Goal: Task Accomplishment & Management: Use online tool/utility

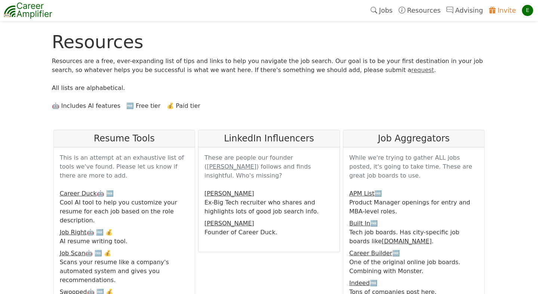
click at [396, 9] on link "Jobs" at bounding box center [382, 10] width 28 height 17
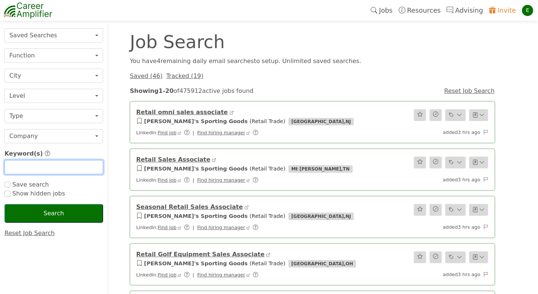
click at [25, 169] on input "text" at bounding box center [53, 167] width 99 height 14
type input "sales"
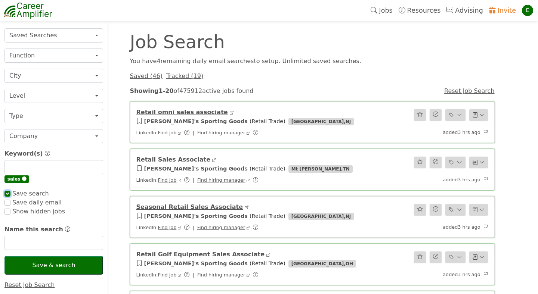
checkbox input "true"
click at [8, 204] on input "checkbox" at bounding box center [7, 203] width 6 height 6
checkbox input "true"
click at [30, 246] on input "text" at bounding box center [53, 243] width 99 height 14
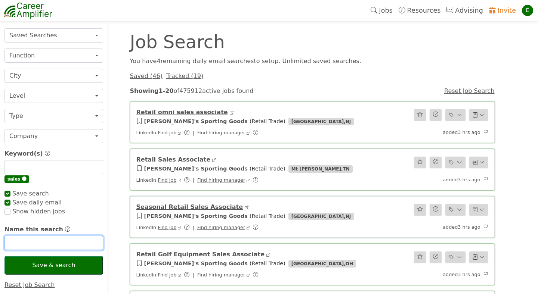
checkbox input "true"
type input "T"
checkbox input "true"
type input "Test"
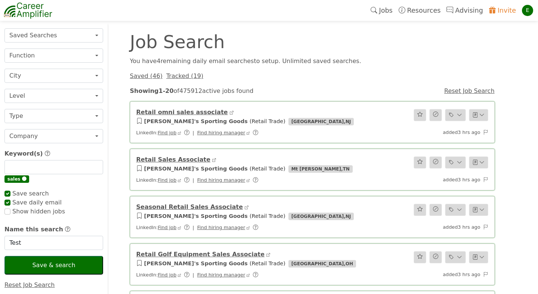
click at [41, 266] on button "Save & search" at bounding box center [53, 265] width 99 height 19
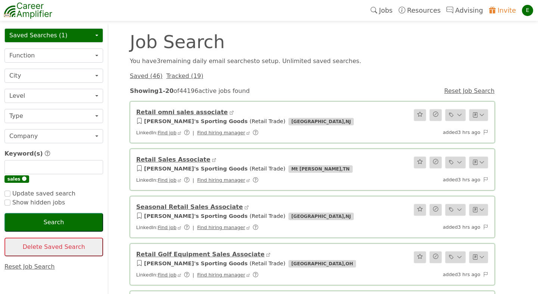
click at [96, 37] on button "Saved Searches (1)" at bounding box center [53, 35] width 99 height 14
click at [7, 194] on input "checkbox" at bounding box center [7, 194] width 6 height 6
checkbox input "true"
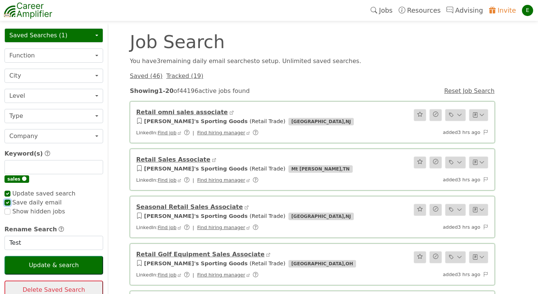
click at [7, 203] on input "checkbox" at bounding box center [7, 203] width 6 height 6
checkbox input "false"
checkbox input "true"
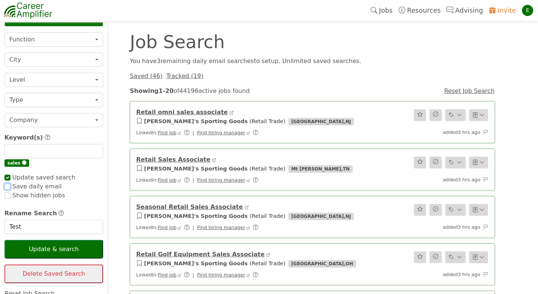
scroll to position [16, 0]
click at [44, 248] on button "Update & search" at bounding box center [53, 249] width 99 height 19
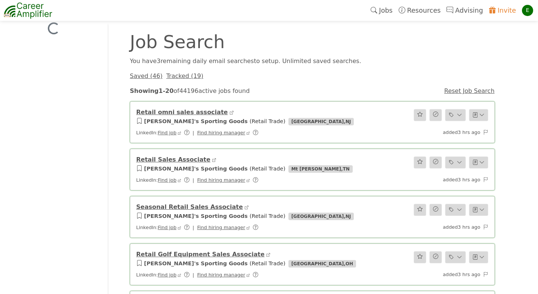
scroll to position [0, 0]
